Goal: Task Accomplishment & Management: Manage account settings

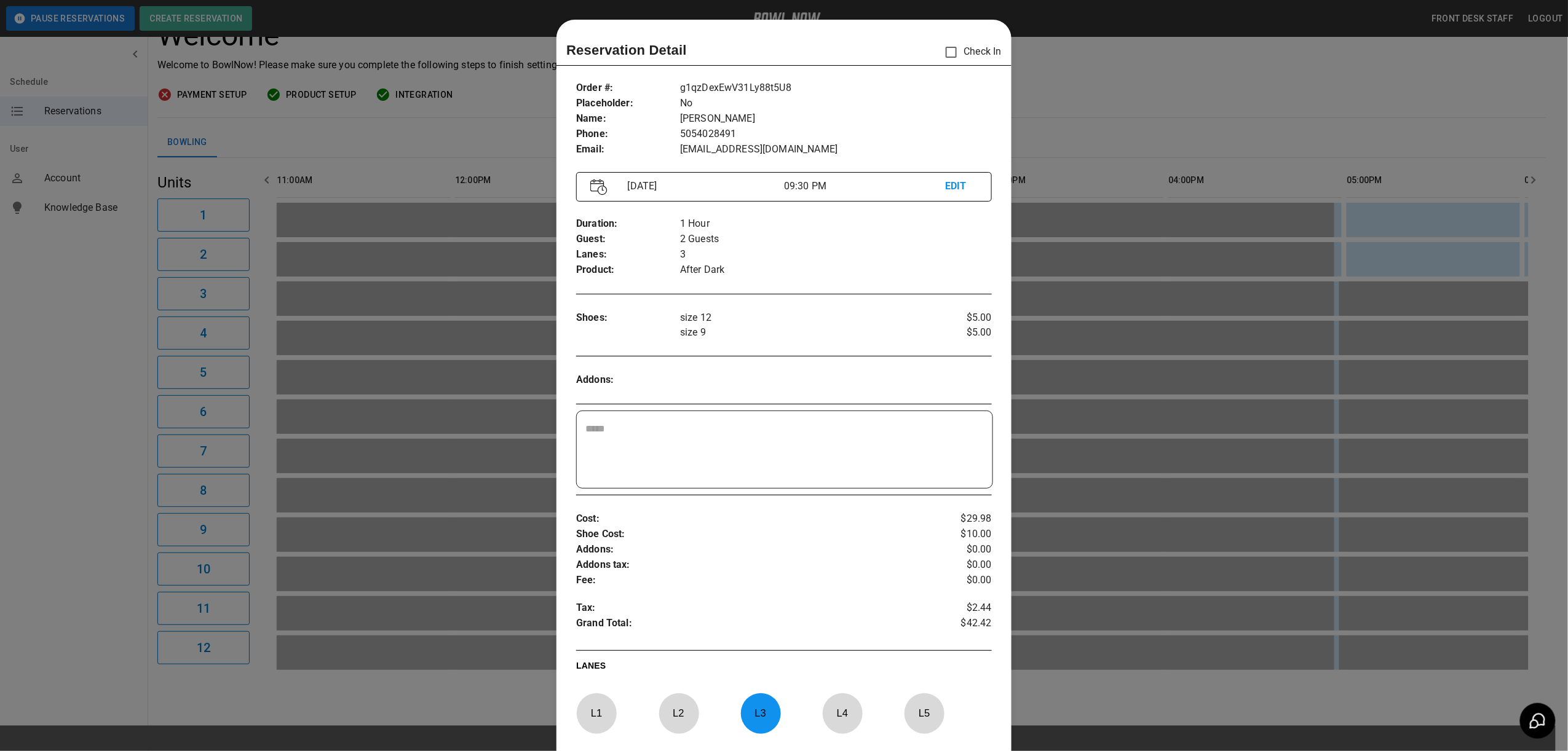
scroll to position [19, 0]
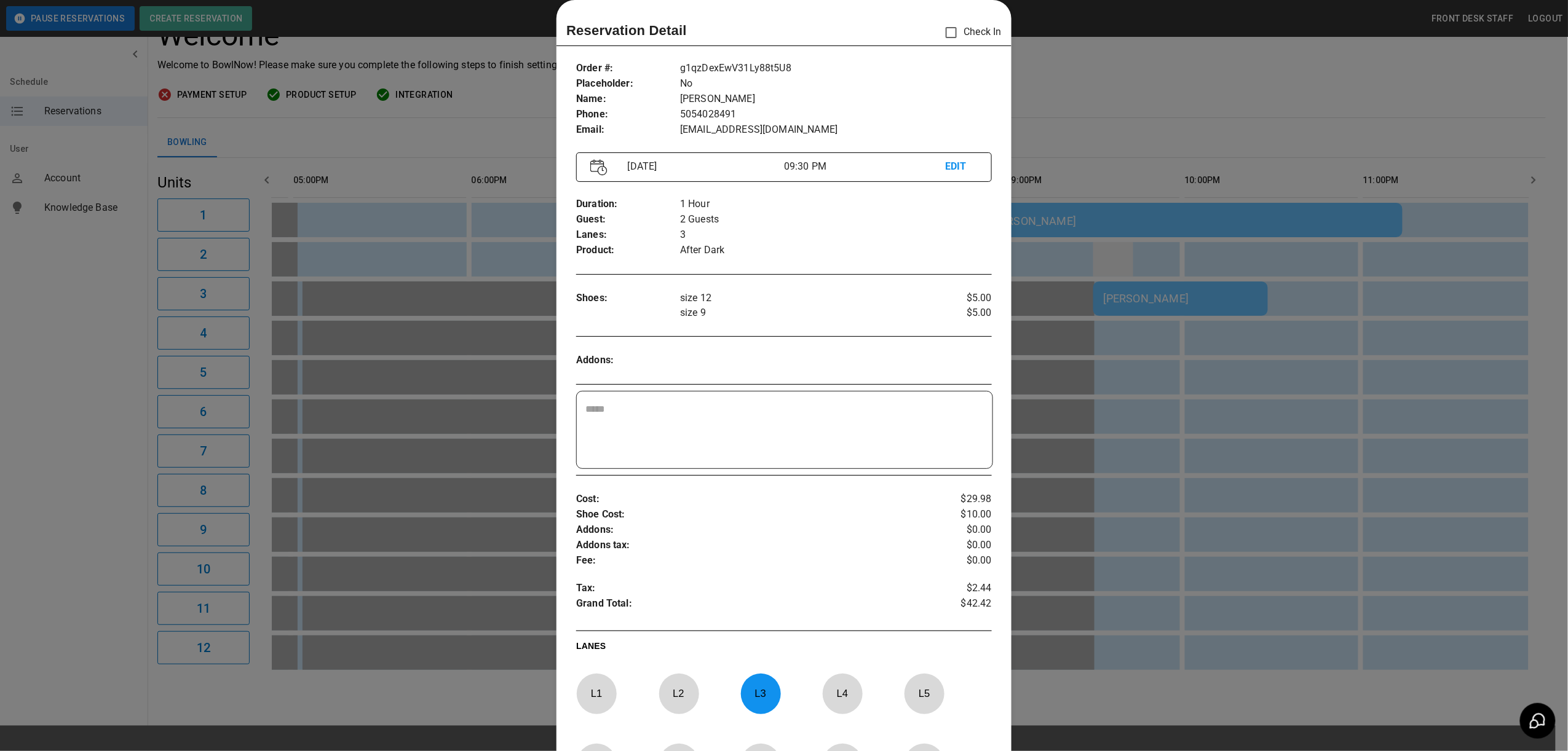
drag, startPoint x: 1106, startPoint y: 237, endPoint x: 1104, endPoint y: 244, distance: 7.3
click at [1107, 234] on div at bounding box center [784, 375] width 1568 height 751
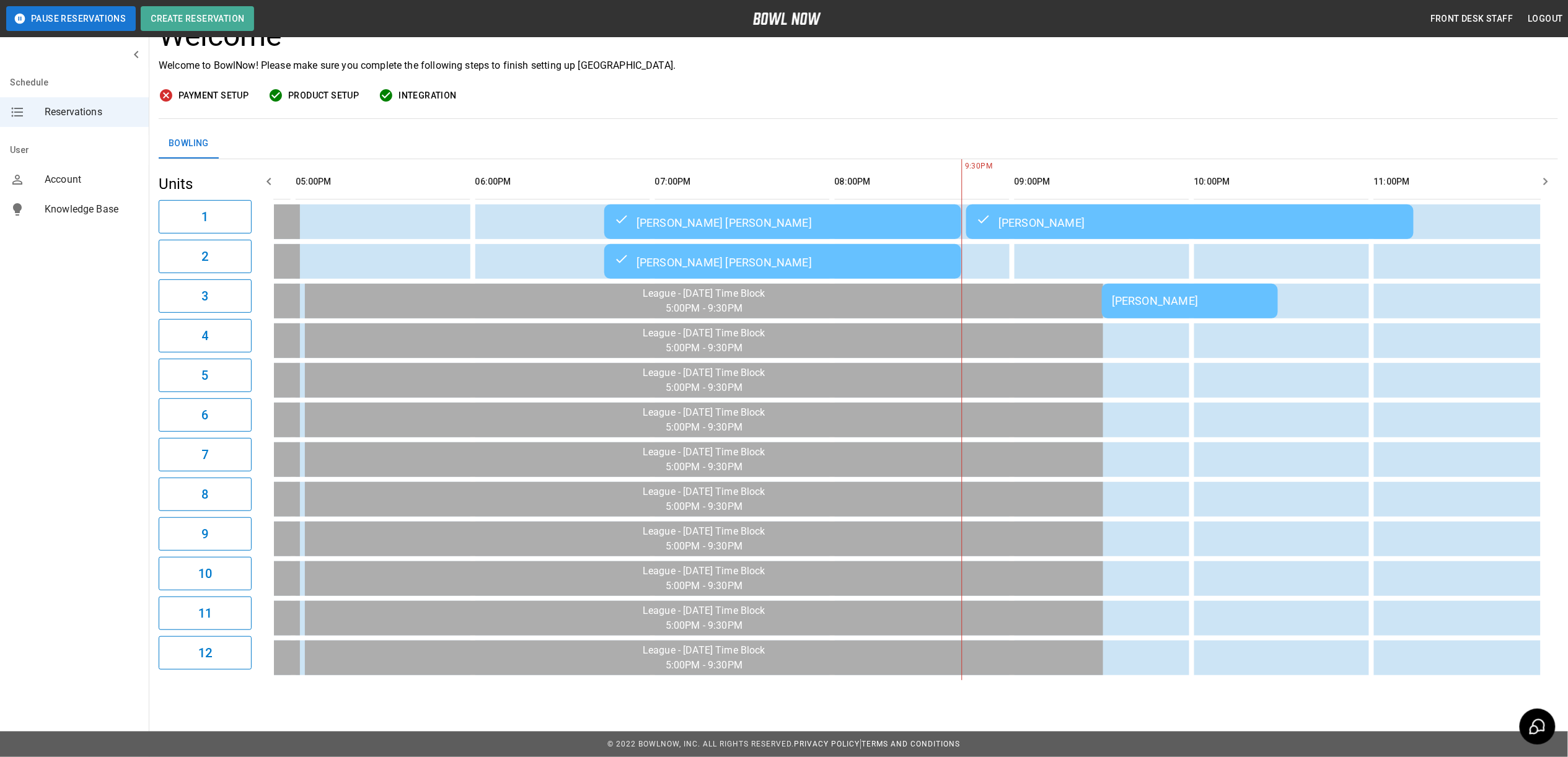
click at [1186, 294] on div "[PERSON_NAME]" at bounding box center [1190, 301] width 157 height 13
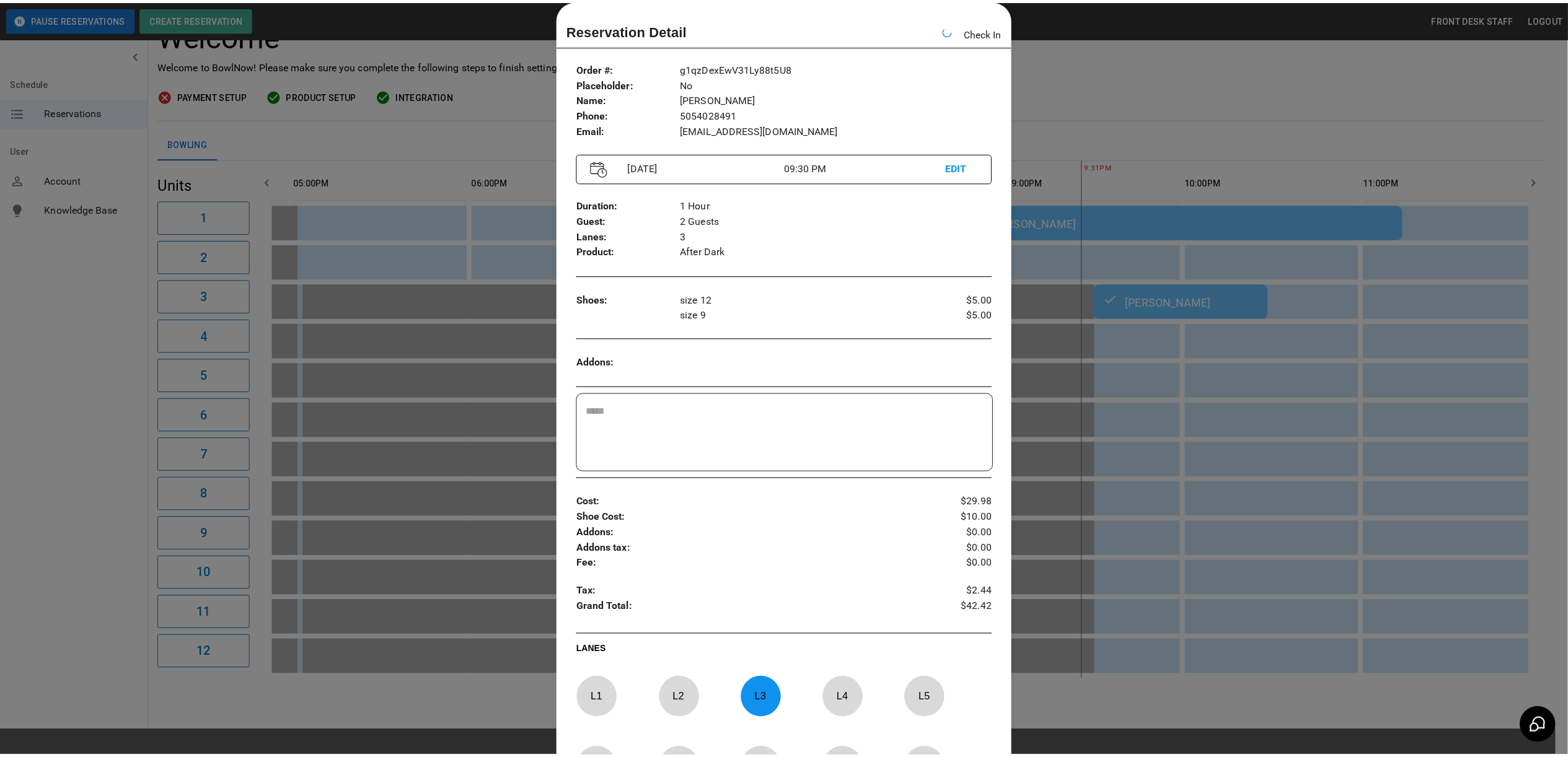
scroll to position [0, 1057]
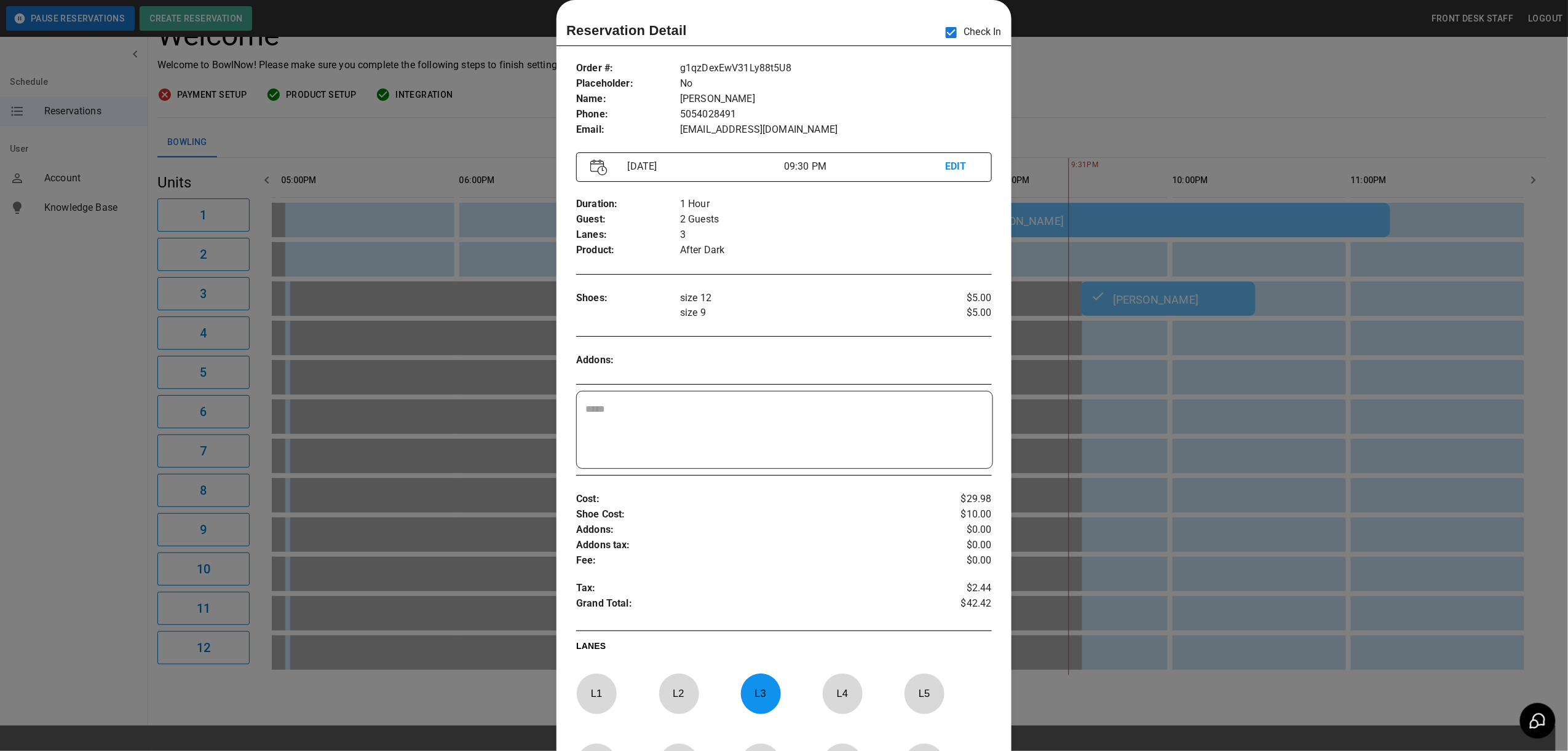
click at [681, 222] on p "2 Guests" at bounding box center [836, 219] width 312 height 15
drag, startPoint x: 768, startPoint y: 232, endPoint x: 798, endPoint y: 244, distance: 32.3
click at [770, 232] on p "3" at bounding box center [836, 235] width 312 height 15
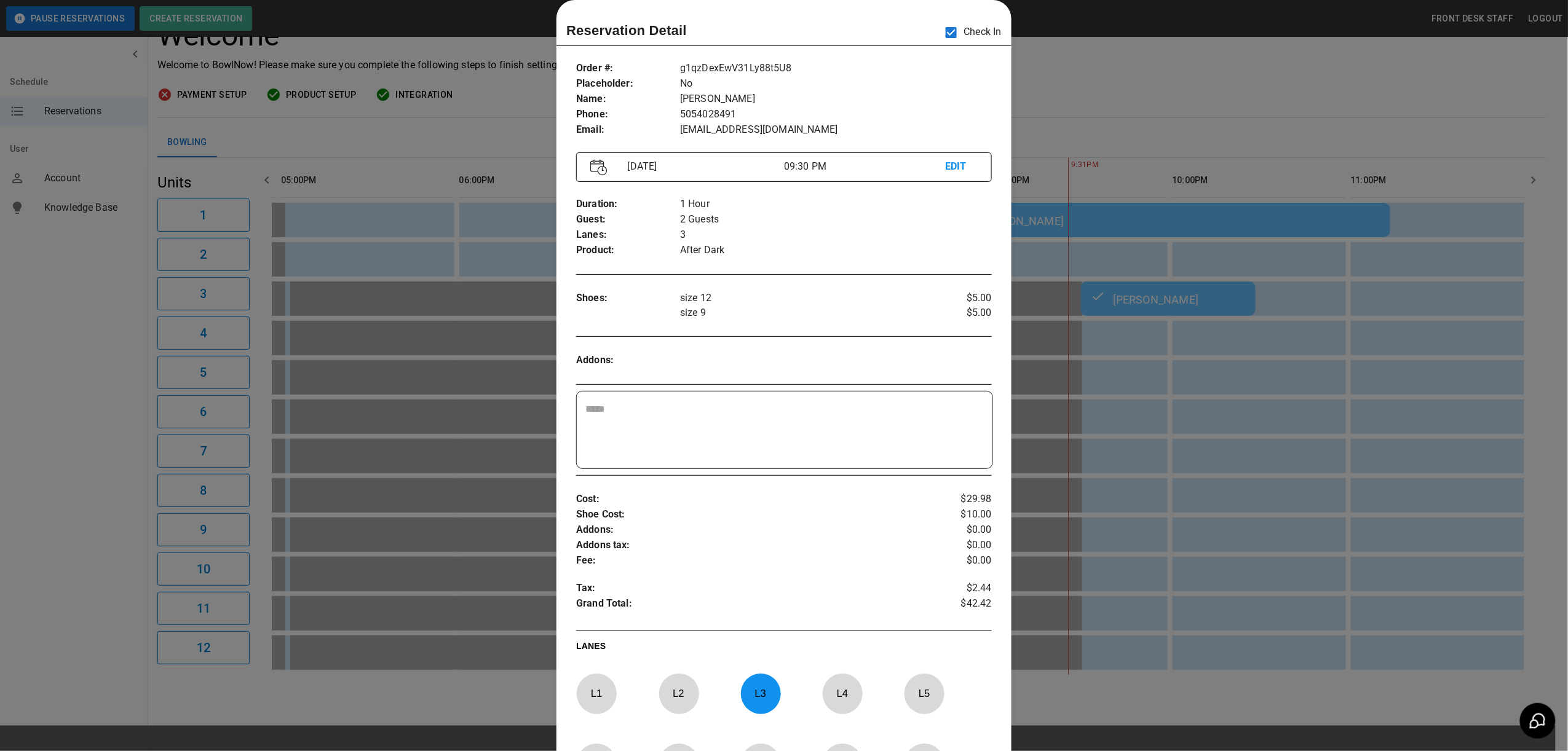
click at [972, 313] on p "$5.00" at bounding box center [957, 312] width 70 height 15
click at [969, 301] on p "$5.00" at bounding box center [957, 298] width 70 height 15
click at [969, 301] on p "$5.00" at bounding box center [957, 298] width 70 height 15
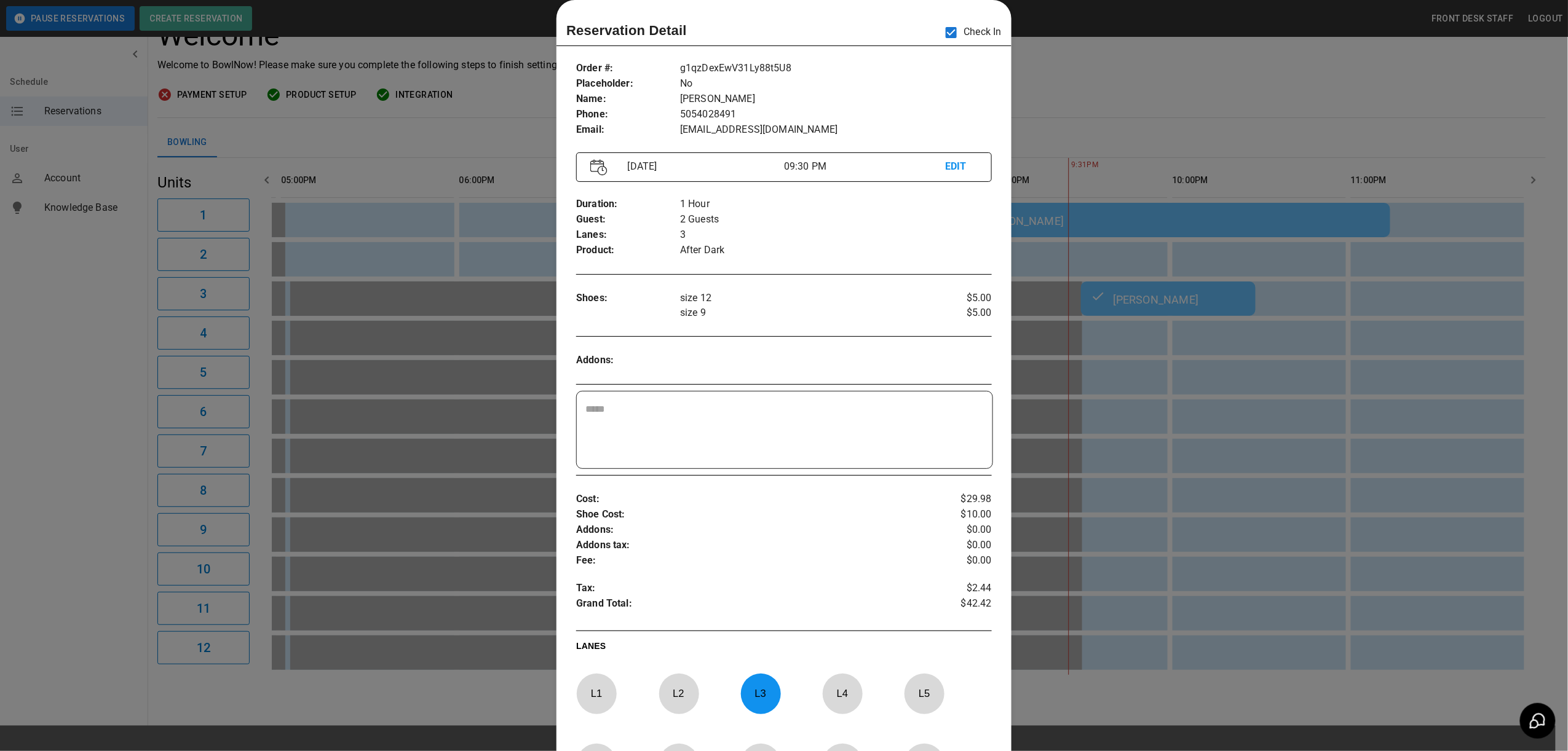
click at [983, 541] on p "$0.00" at bounding box center [957, 545] width 70 height 15
click at [691, 250] on p "After Dark" at bounding box center [836, 250] width 312 height 15
click at [720, 254] on p "After Dark" at bounding box center [836, 250] width 312 height 15
drag, startPoint x: 666, startPoint y: 200, endPoint x: 728, endPoint y: 193, distance: 62.4
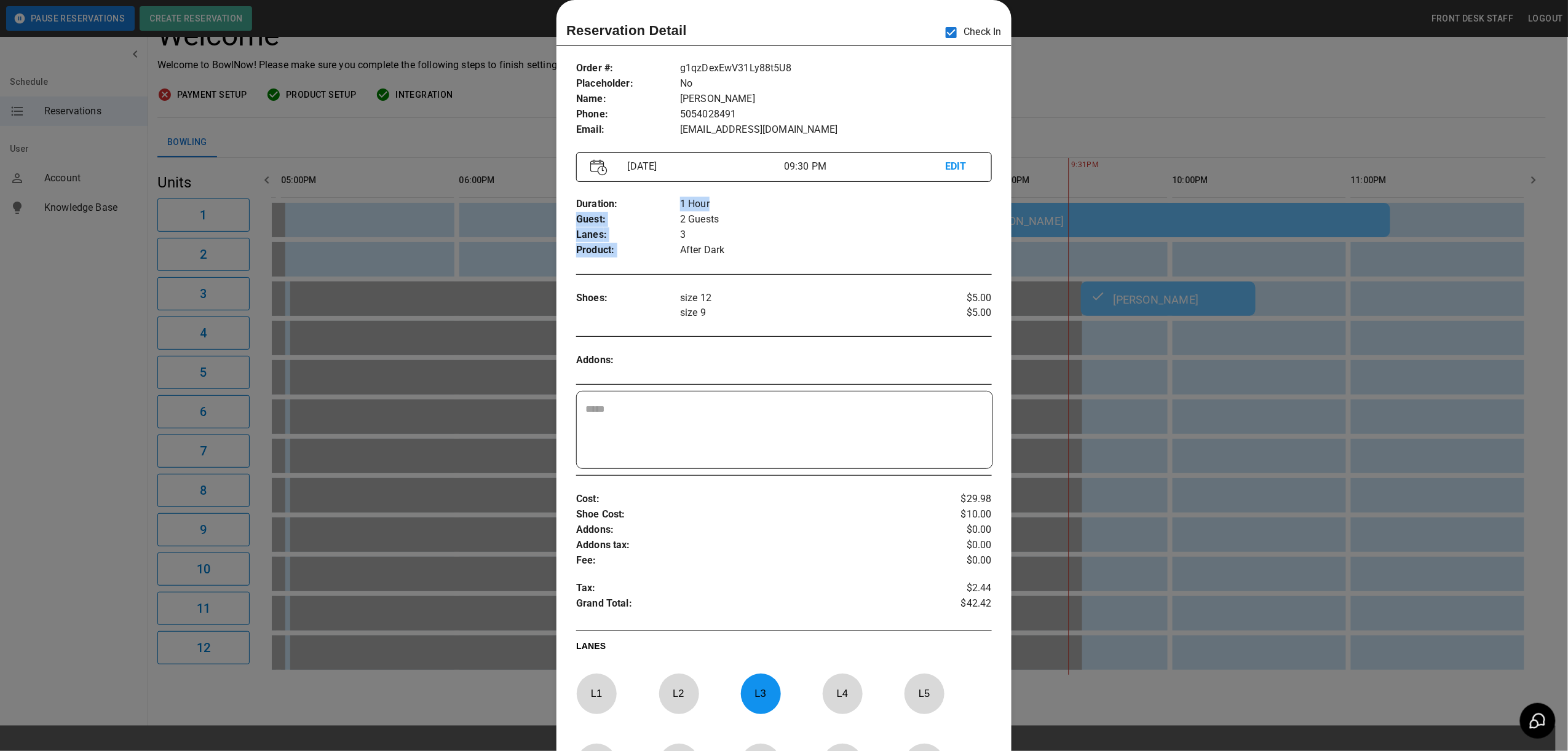
click at [728, 193] on div "Duration : Guest : Lanes : Product : 1 Hour 2 Guests 3 After Dark" at bounding box center [784, 228] width 416 height 81
click at [747, 222] on p "2 Guests" at bounding box center [836, 219] width 312 height 15
click at [1101, 96] on div at bounding box center [784, 375] width 1568 height 751
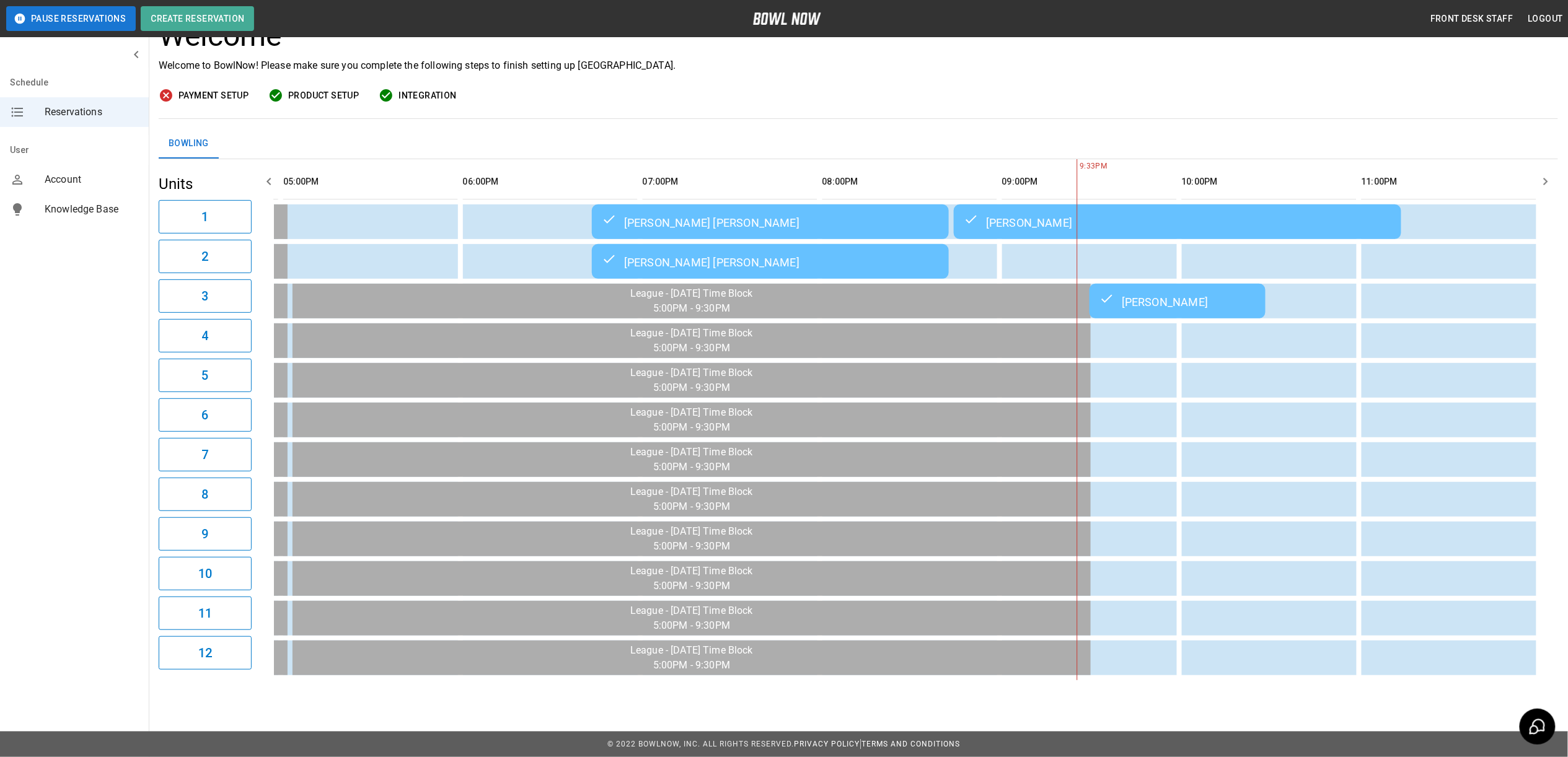
scroll to position [0, 1077]
